Goal: Task Accomplishment & Management: Complete application form

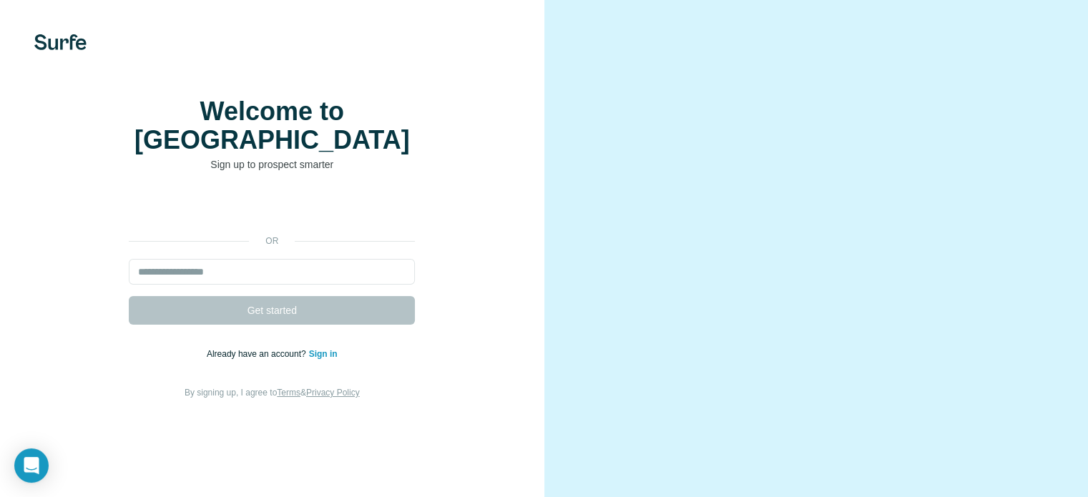
click at [393, 82] on div "Welcome to Surfe Sign up to prospect smarter or Get started Already have an acc…" at bounding box center [272, 249] width 544 height 498
